Goal: Task Accomplishment & Management: Manage account settings

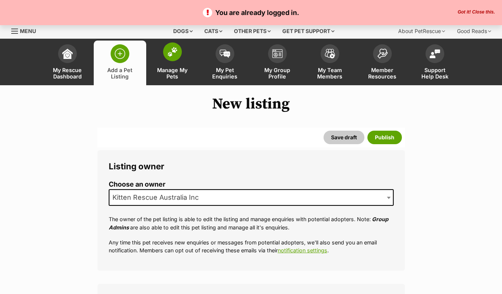
click at [172, 65] on link "Manage My Pets" at bounding box center [172, 62] width 52 height 45
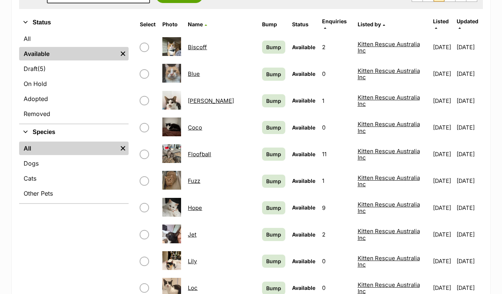
scroll to position [163, 0]
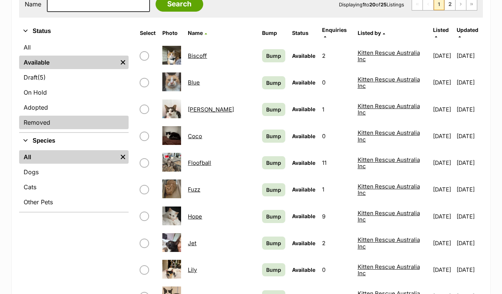
click at [51, 118] on link "Removed" at bounding box center [73, 121] width 109 height 13
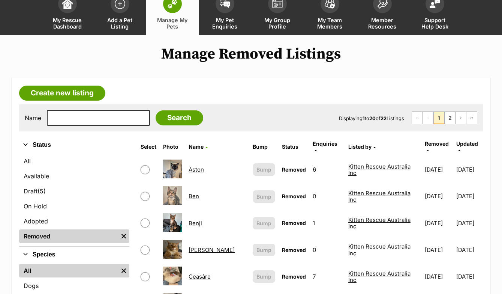
scroll to position [52, 0]
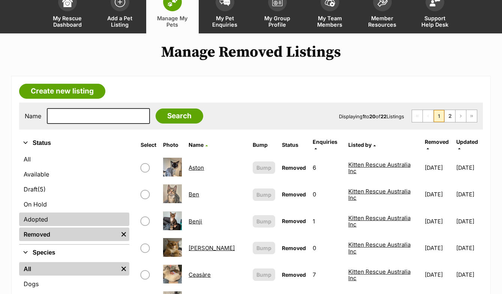
click at [73, 218] on link "Adopted" at bounding box center [74, 218] width 110 height 13
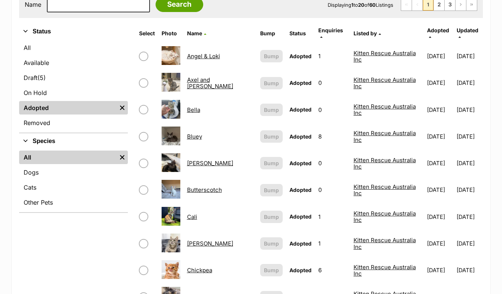
scroll to position [49, 0]
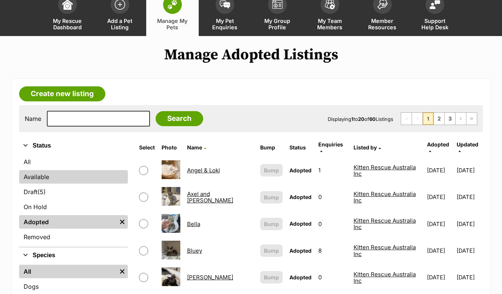
click at [69, 179] on link "Available" at bounding box center [73, 176] width 109 height 13
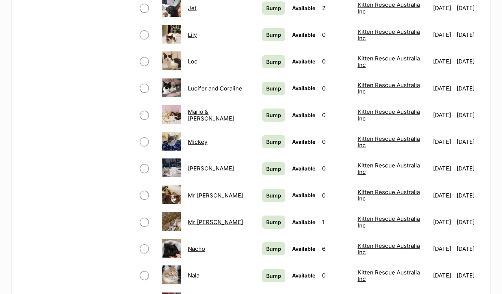
scroll to position [400, 0]
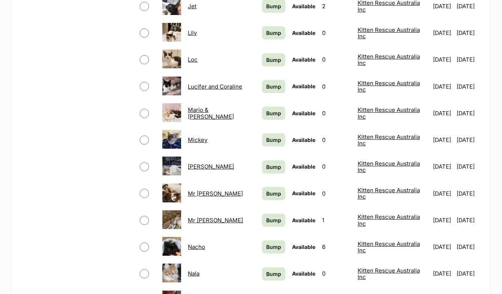
click at [173, 136] on img at bounding box center [171, 139] width 19 height 19
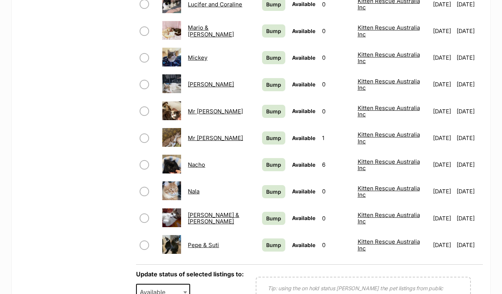
scroll to position [481, 0]
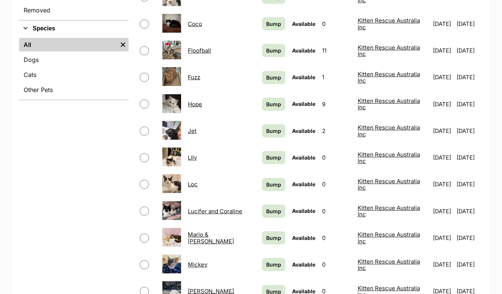
scroll to position [358, 0]
